Goal: Navigation & Orientation: Understand site structure

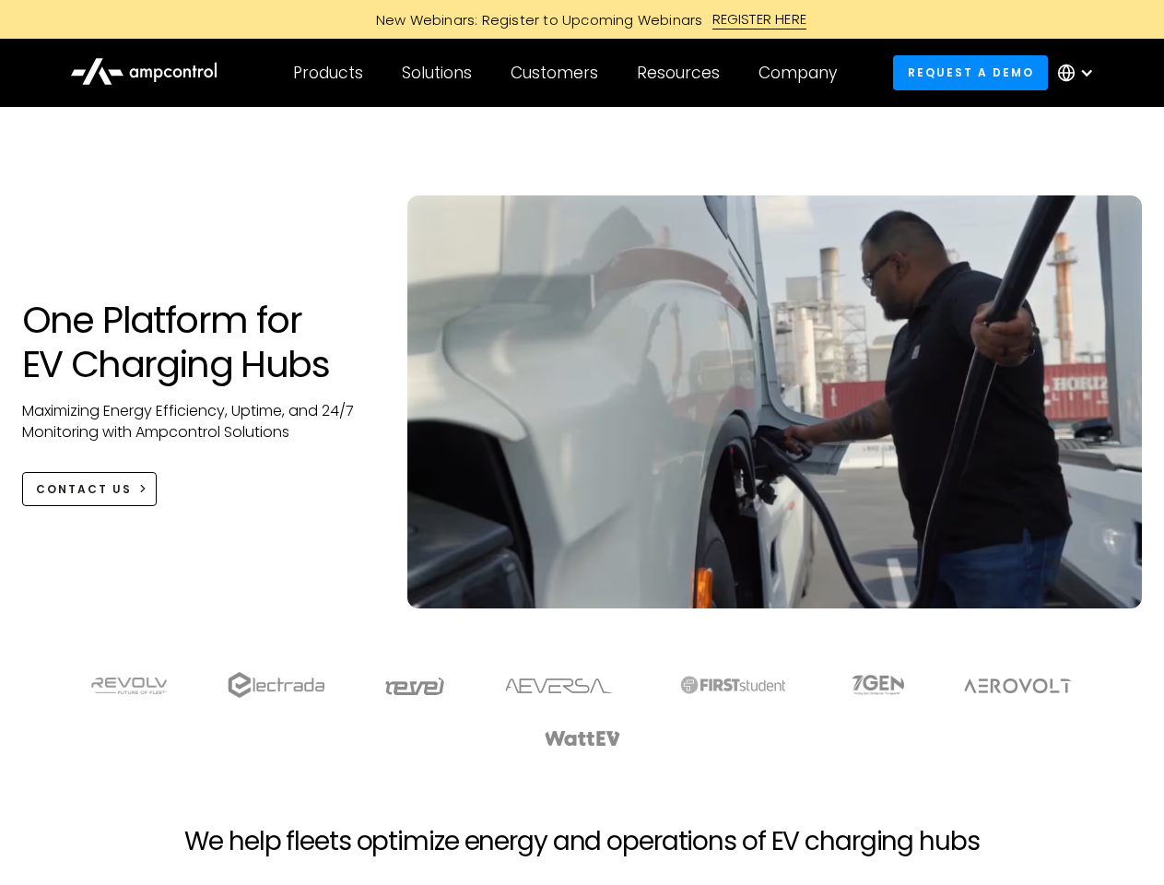
click at [567, 73] on div "Customers" at bounding box center [555, 73] width 88 height 20
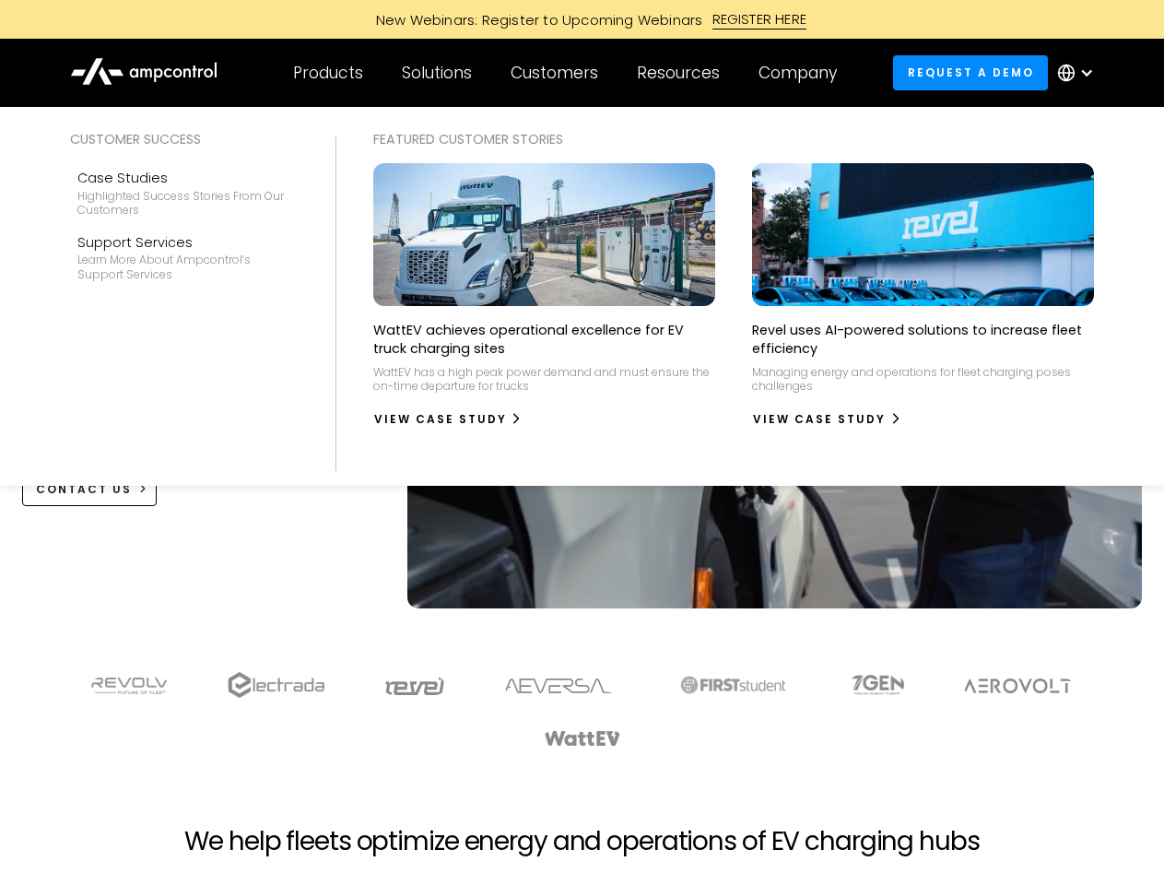
click at [327, 73] on div "Products" at bounding box center [328, 73] width 70 height 20
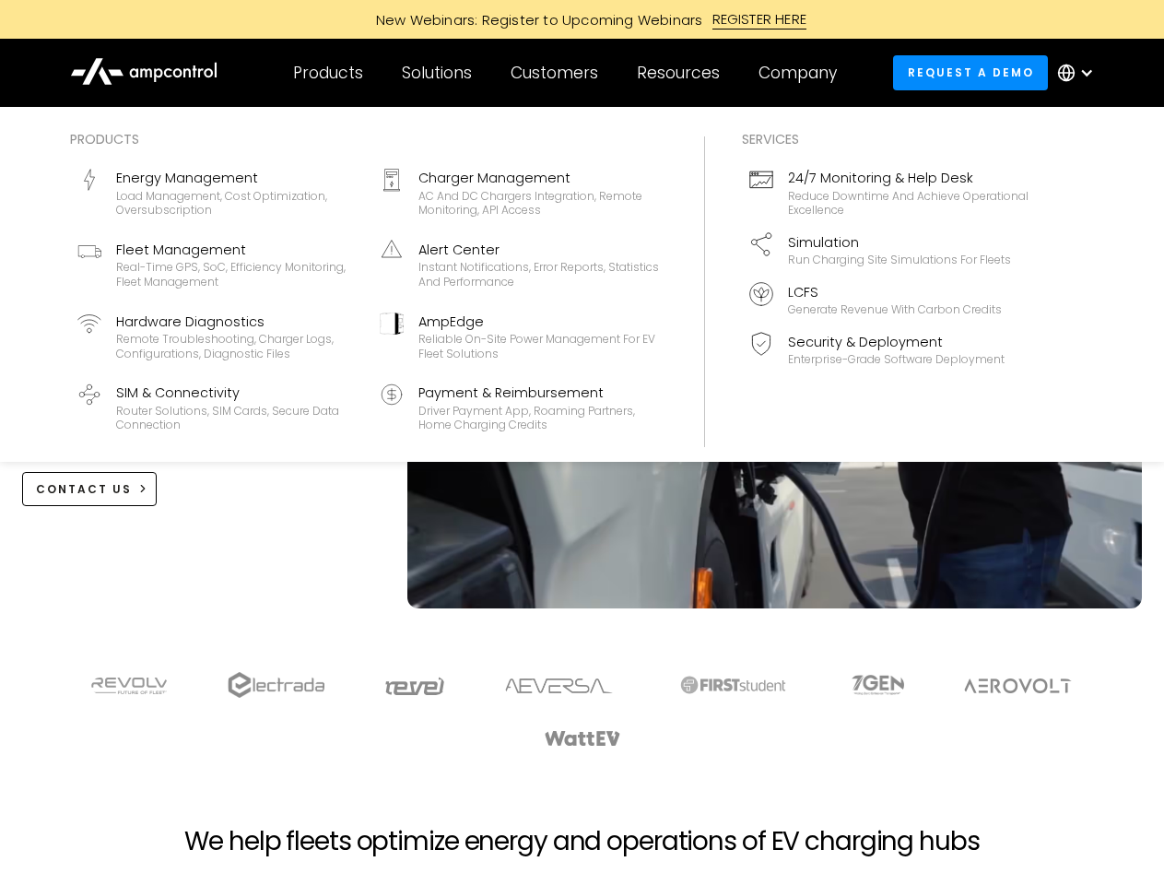
click at [438, 73] on div "Solutions" at bounding box center [437, 73] width 70 height 20
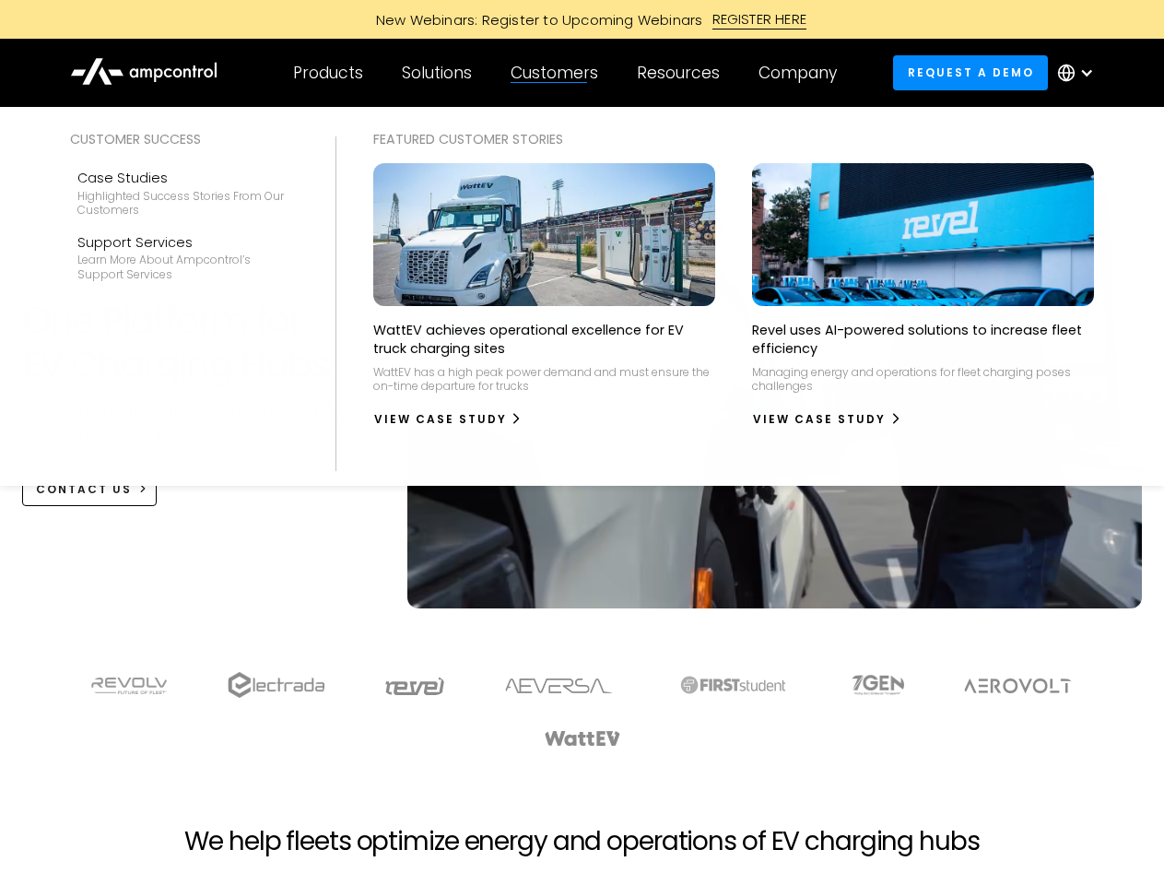
click at [558, 73] on div "Customers" at bounding box center [555, 73] width 88 height 20
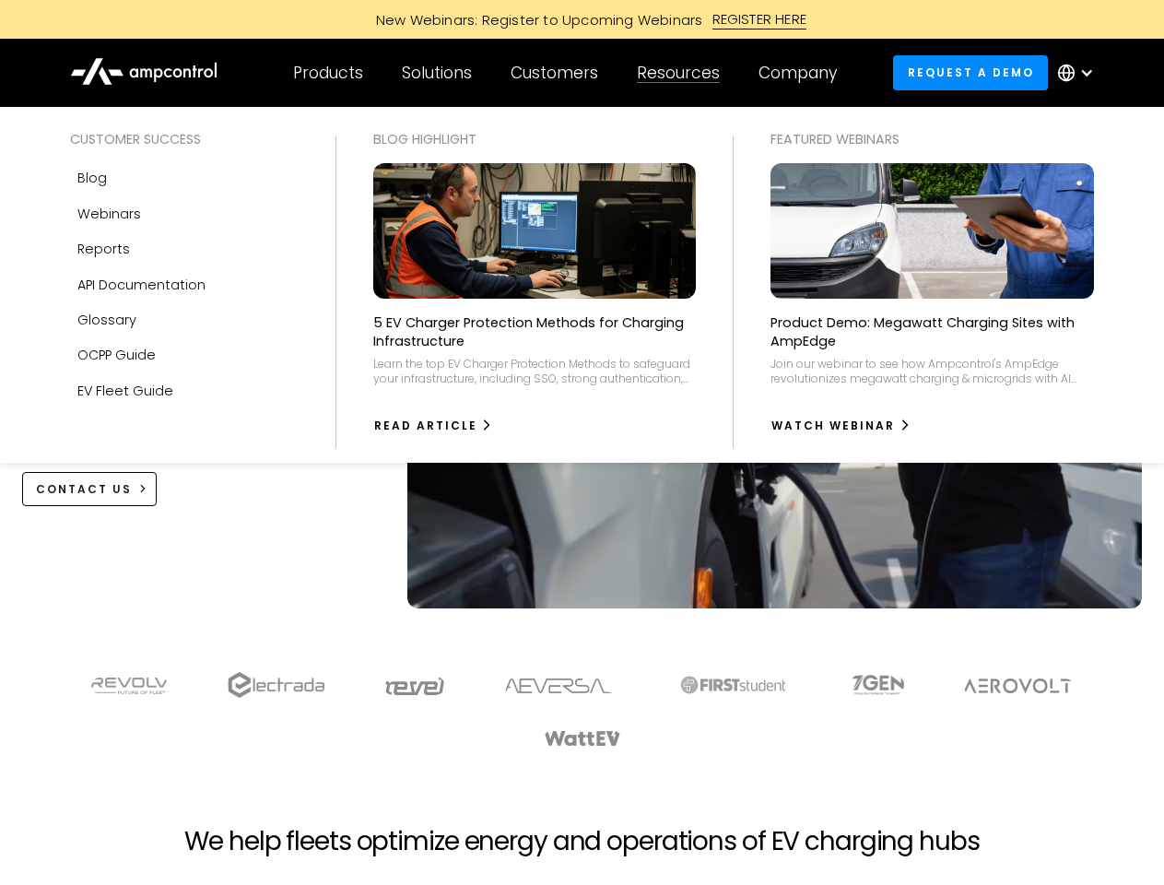
click at [682, 73] on div "Resources" at bounding box center [678, 73] width 83 height 20
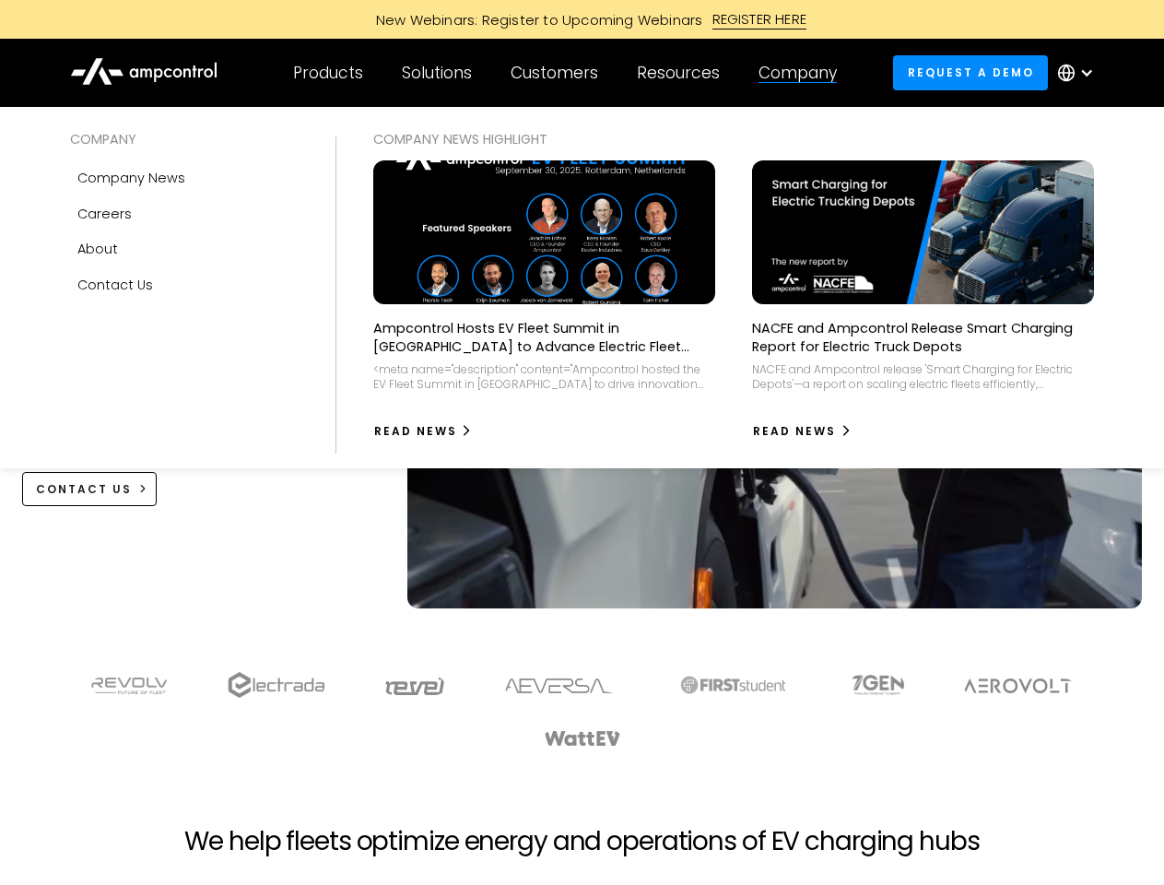
click at [804, 73] on div "Company" at bounding box center [798, 73] width 78 height 20
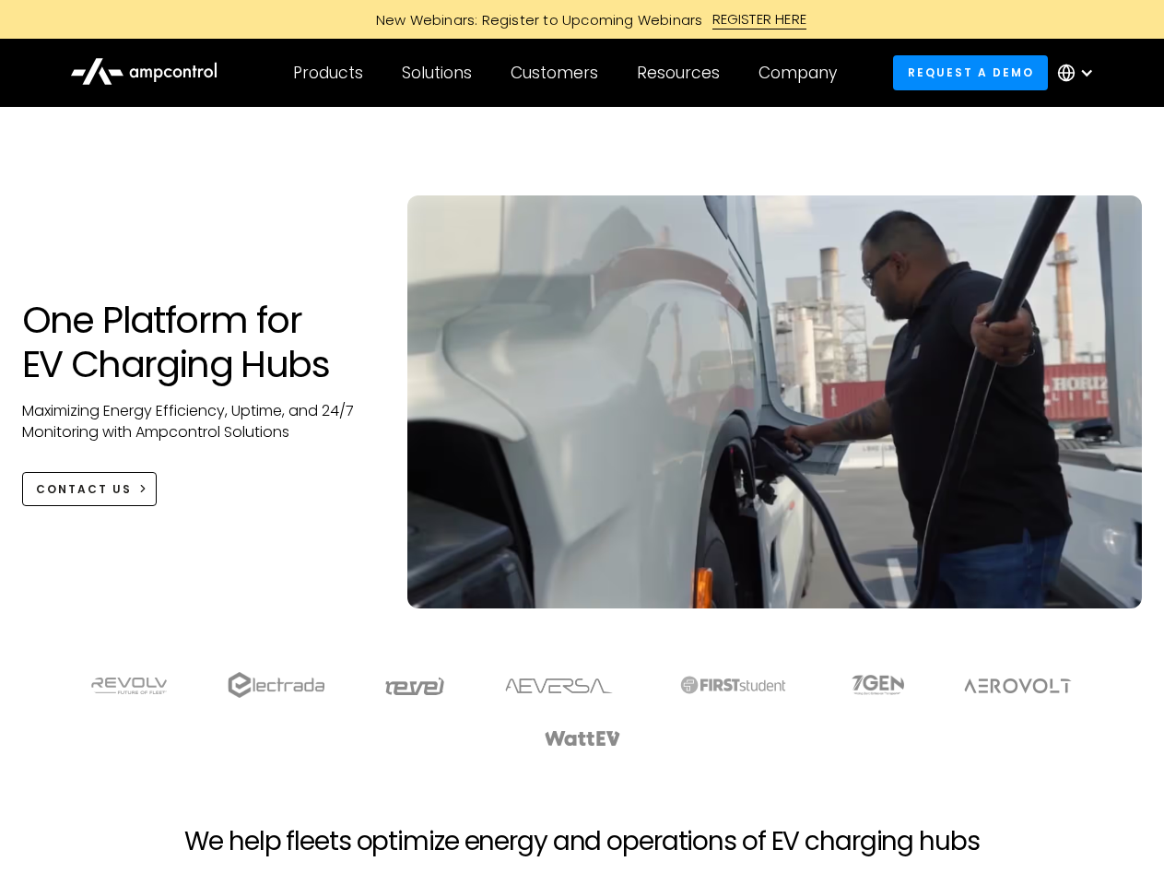
click at [567, 73] on div "Customers" at bounding box center [555, 73] width 88 height 20
click at [327, 73] on div "Products" at bounding box center [328, 73] width 70 height 20
click at [438, 73] on div "Solutions" at bounding box center [437, 73] width 70 height 20
click at [558, 73] on div "Customers" at bounding box center [555, 73] width 88 height 20
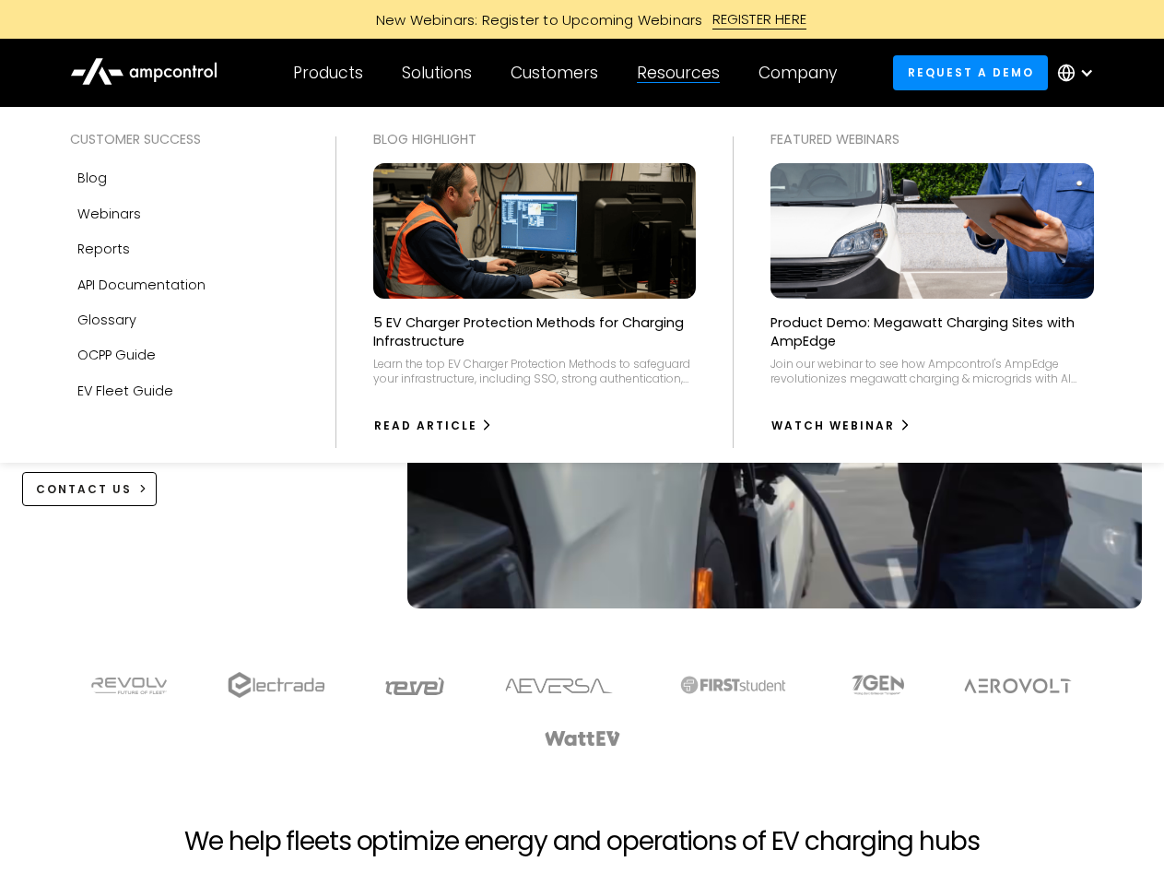
click at [682, 73] on div "Resources" at bounding box center [678, 73] width 83 height 20
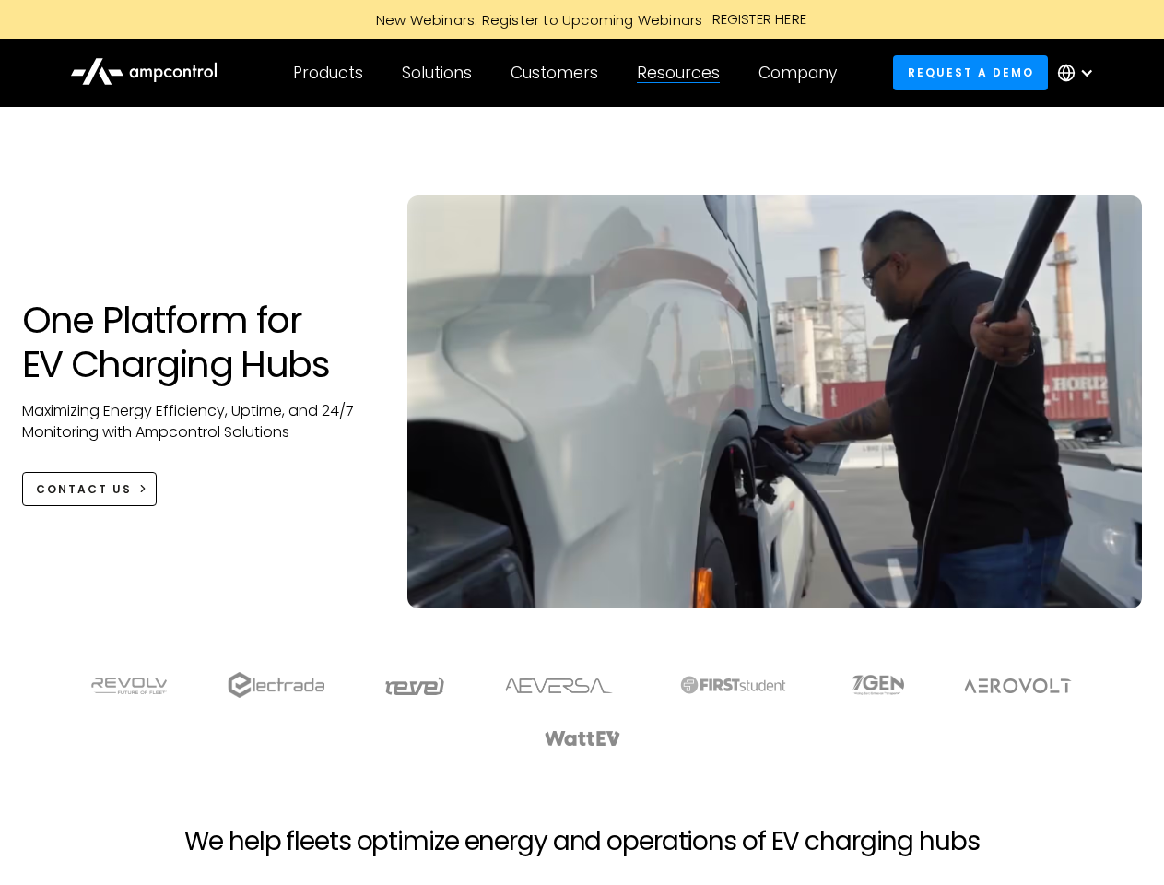
click at [804, 73] on div "Company" at bounding box center [798, 73] width 78 height 20
click at [1080, 73] on div at bounding box center [1086, 72] width 15 height 15
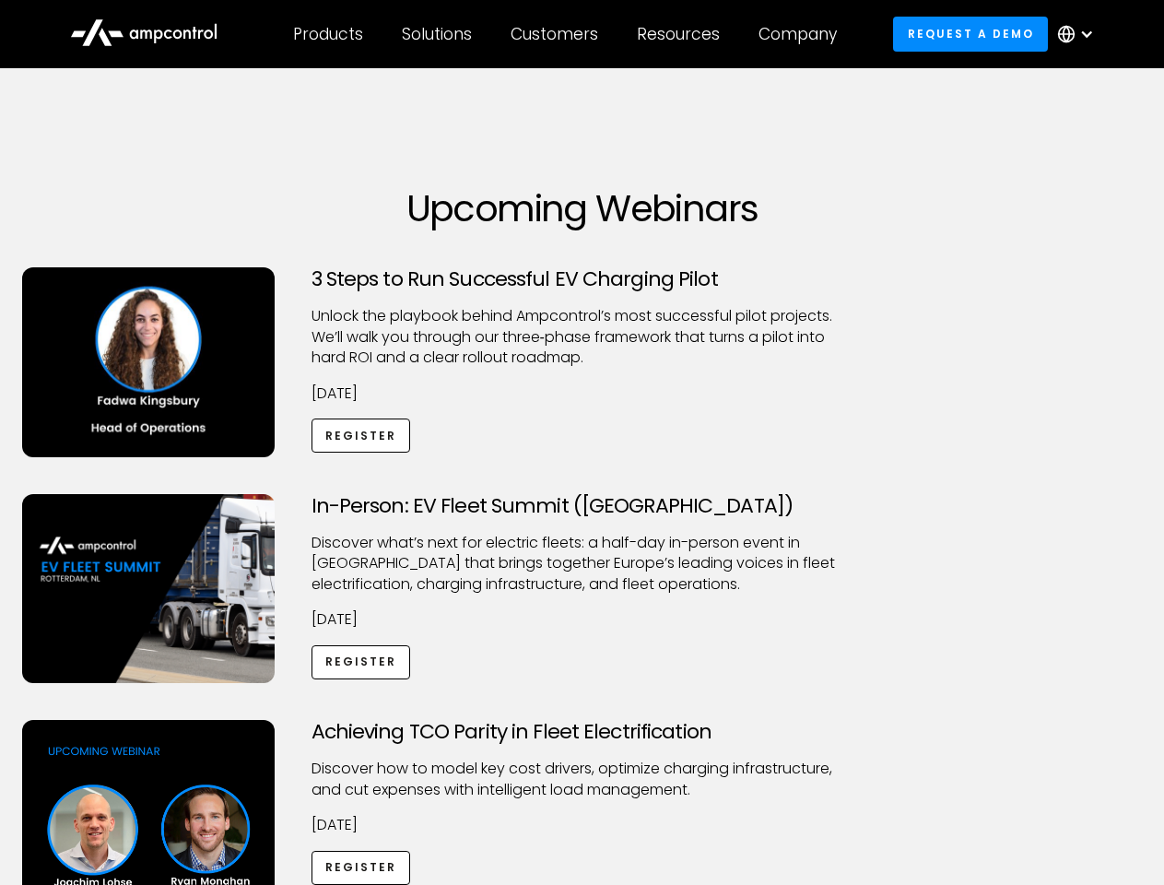
click at [567, 34] on div "Customers" at bounding box center [555, 34] width 88 height 20
click at [327, 34] on div "Products" at bounding box center [328, 34] width 70 height 20
click at [438, 34] on div "Solutions" at bounding box center [437, 34] width 70 height 20
click at [558, 34] on div "Customers" at bounding box center [555, 34] width 88 height 20
click at [682, 34] on div "Resources" at bounding box center [678, 34] width 83 height 20
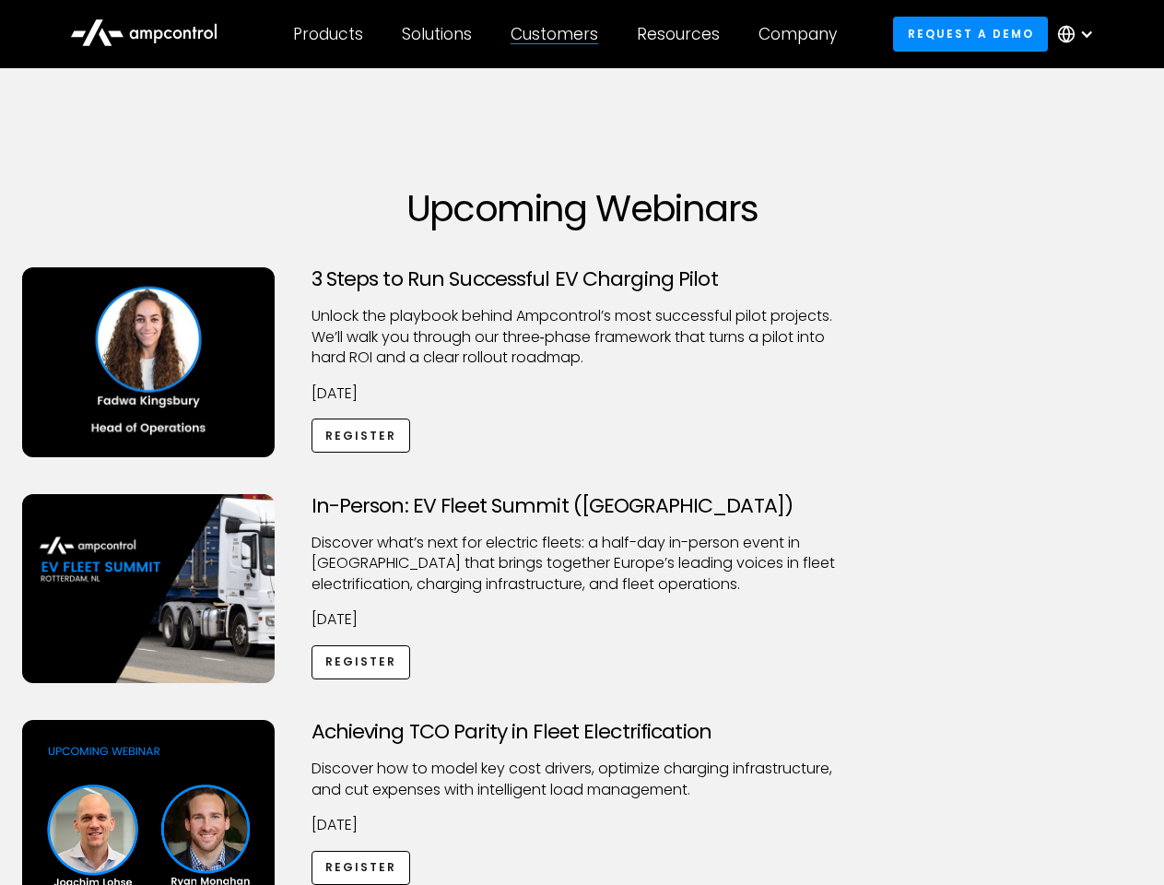
click at [804, 34] on div "Company" at bounding box center [798, 34] width 78 height 20
click at [1080, 34] on div at bounding box center [1086, 34] width 15 height 15
